Goal: Transaction & Acquisition: Purchase product/service

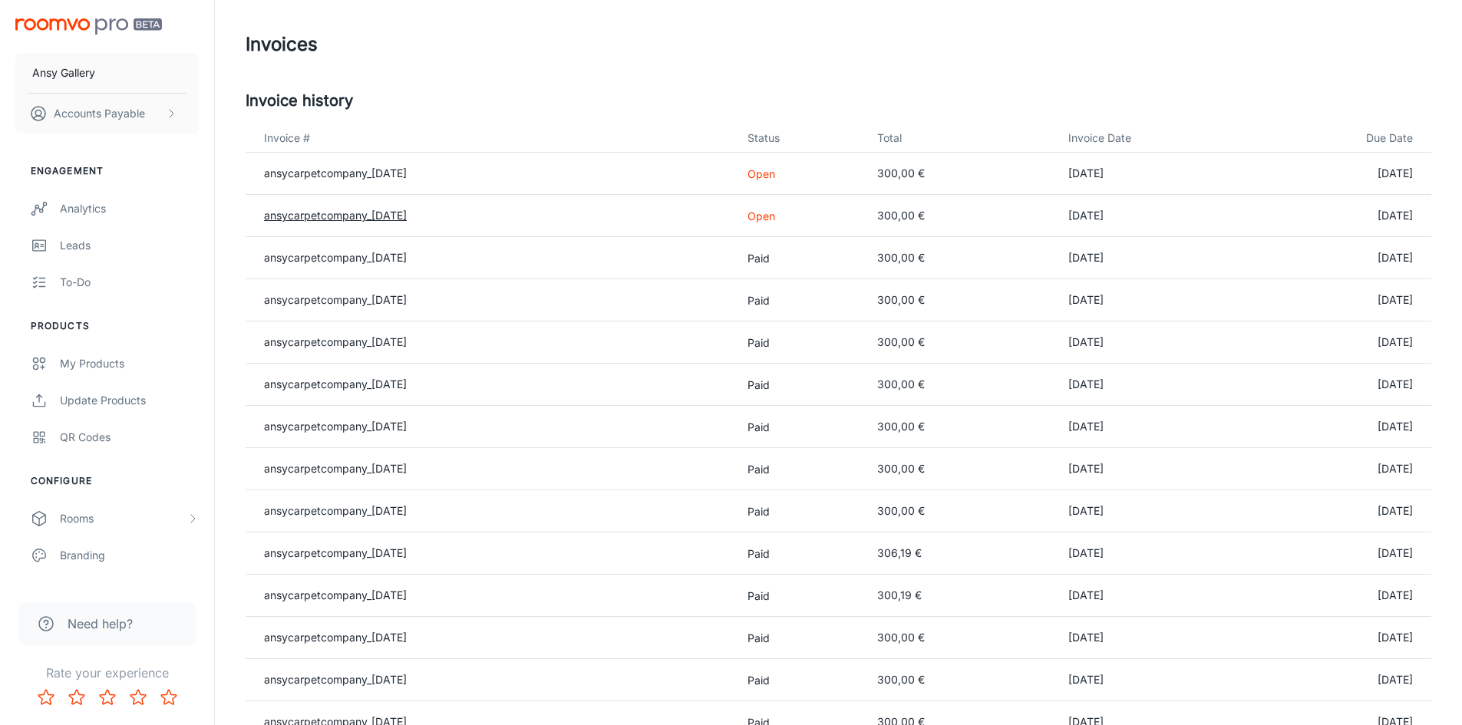
click at [335, 213] on link "ansycarpetcompany_[DATE]" at bounding box center [335, 215] width 143 height 13
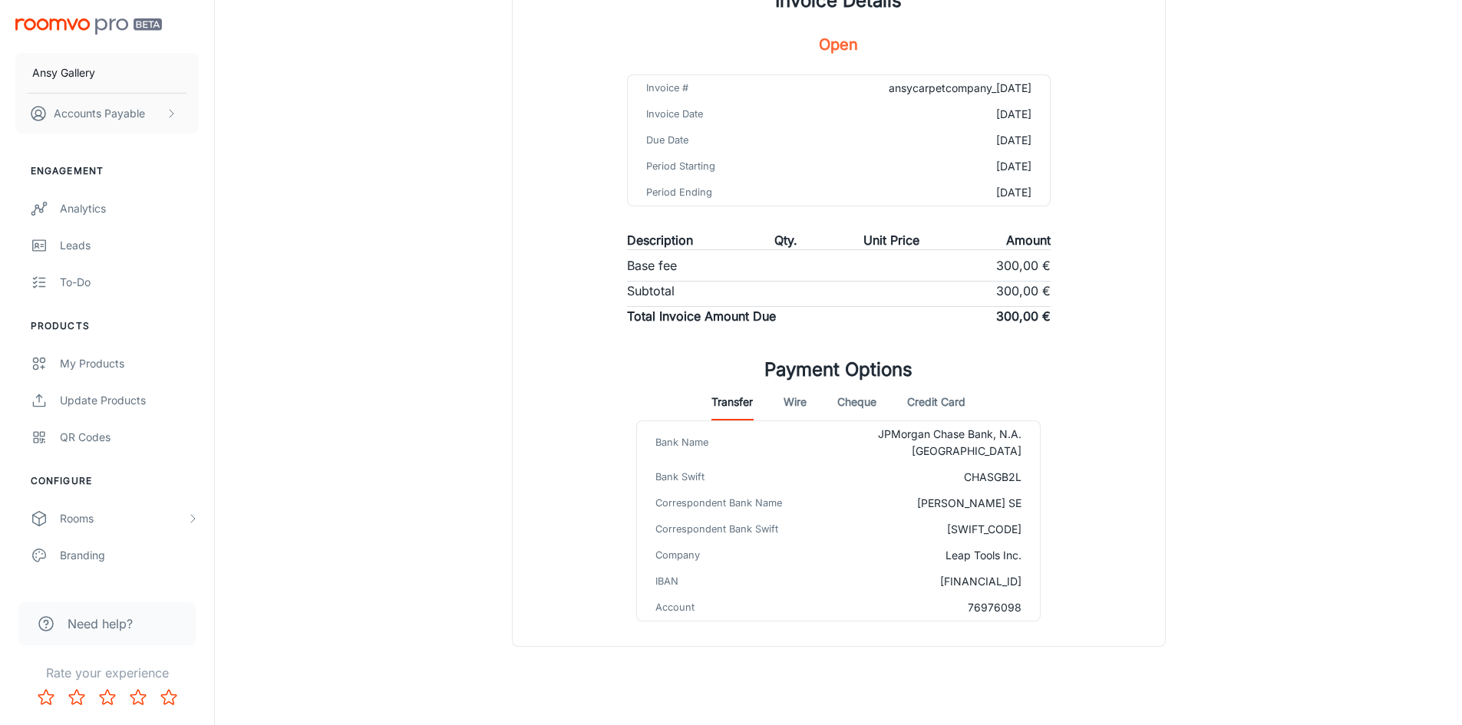
scroll to position [146, 0]
click at [954, 397] on button "Credit Card" at bounding box center [936, 399] width 58 height 37
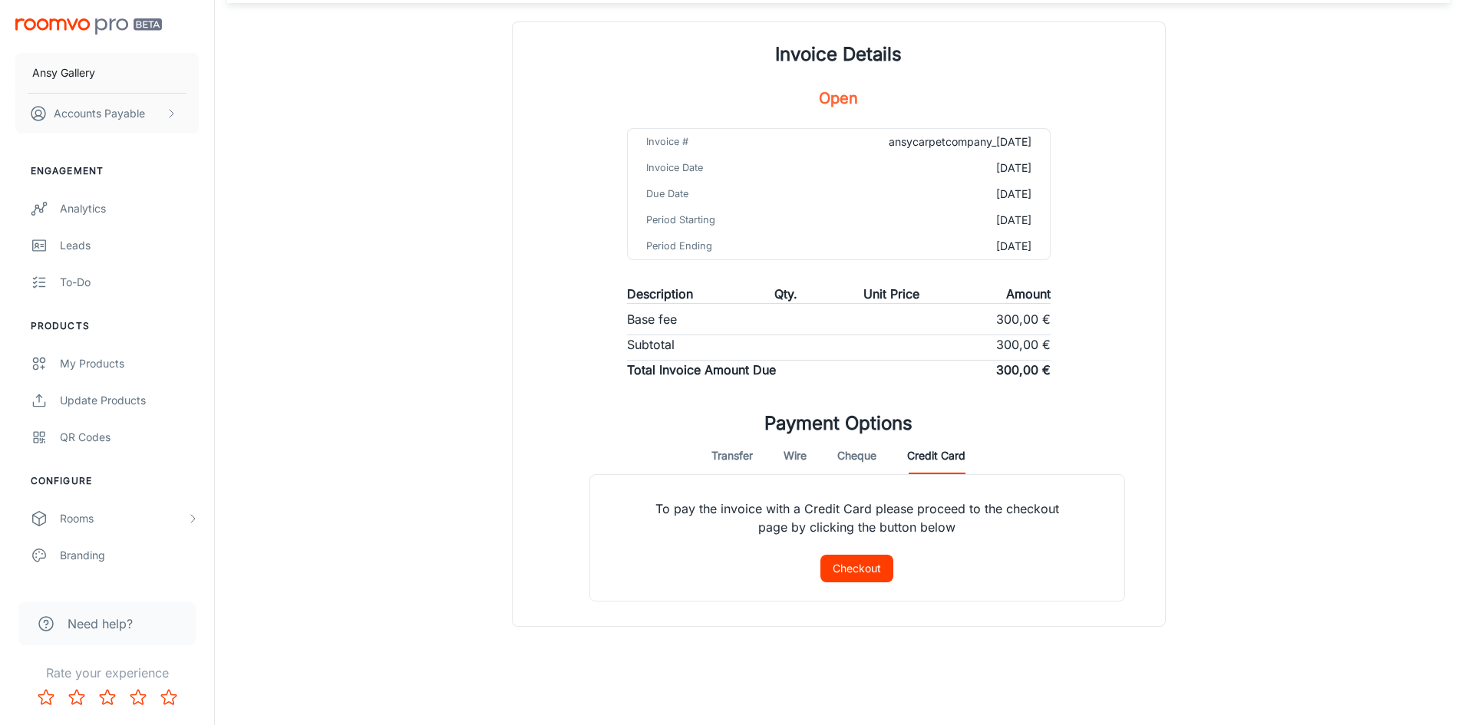
scroll to position [89, 0]
click at [848, 565] on button "Checkout" at bounding box center [856, 569] width 73 height 28
